Goal: Navigation & Orientation: Find specific page/section

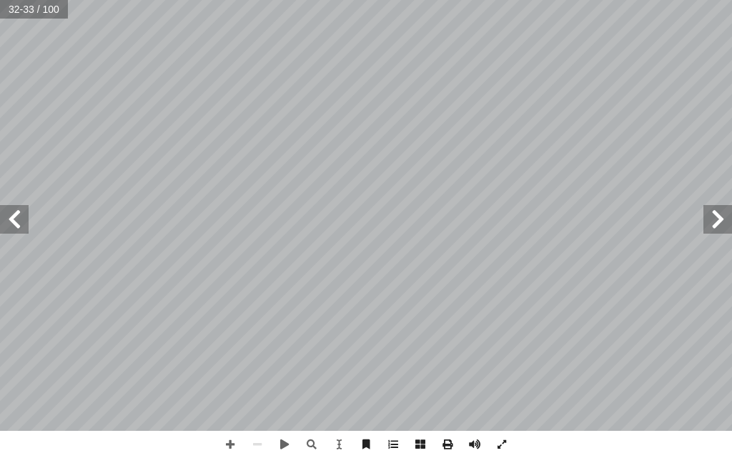
click at [717, 225] on span at bounding box center [717, 219] width 29 height 29
click at [719, 214] on span at bounding box center [717, 219] width 29 height 29
click at [8, 216] on span at bounding box center [14, 219] width 29 height 29
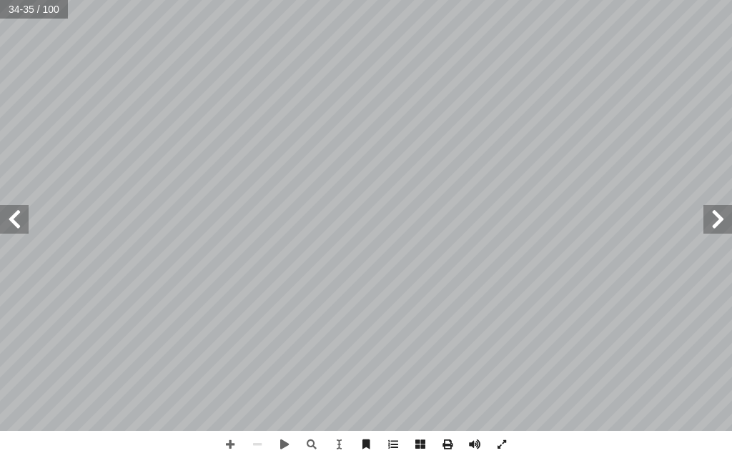
click at [717, 216] on span at bounding box center [717, 219] width 29 height 29
click at [4, 222] on span at bounding box center [14, 219] width 29 height 29
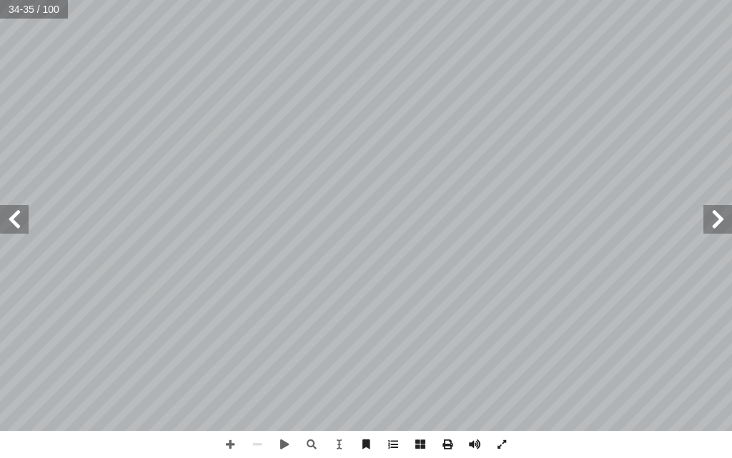
click at [4, 222] on span at bounding box center [14, 219] width 29 height 29
click at [726, 222] on span at bounding box center [717, 219] width 29 height 29
click at [10, 214] on span at bounding box center [14, 219] width 29 height 29
